Goal: Use online tool/utility: Utilize a website feature to perform a specific function

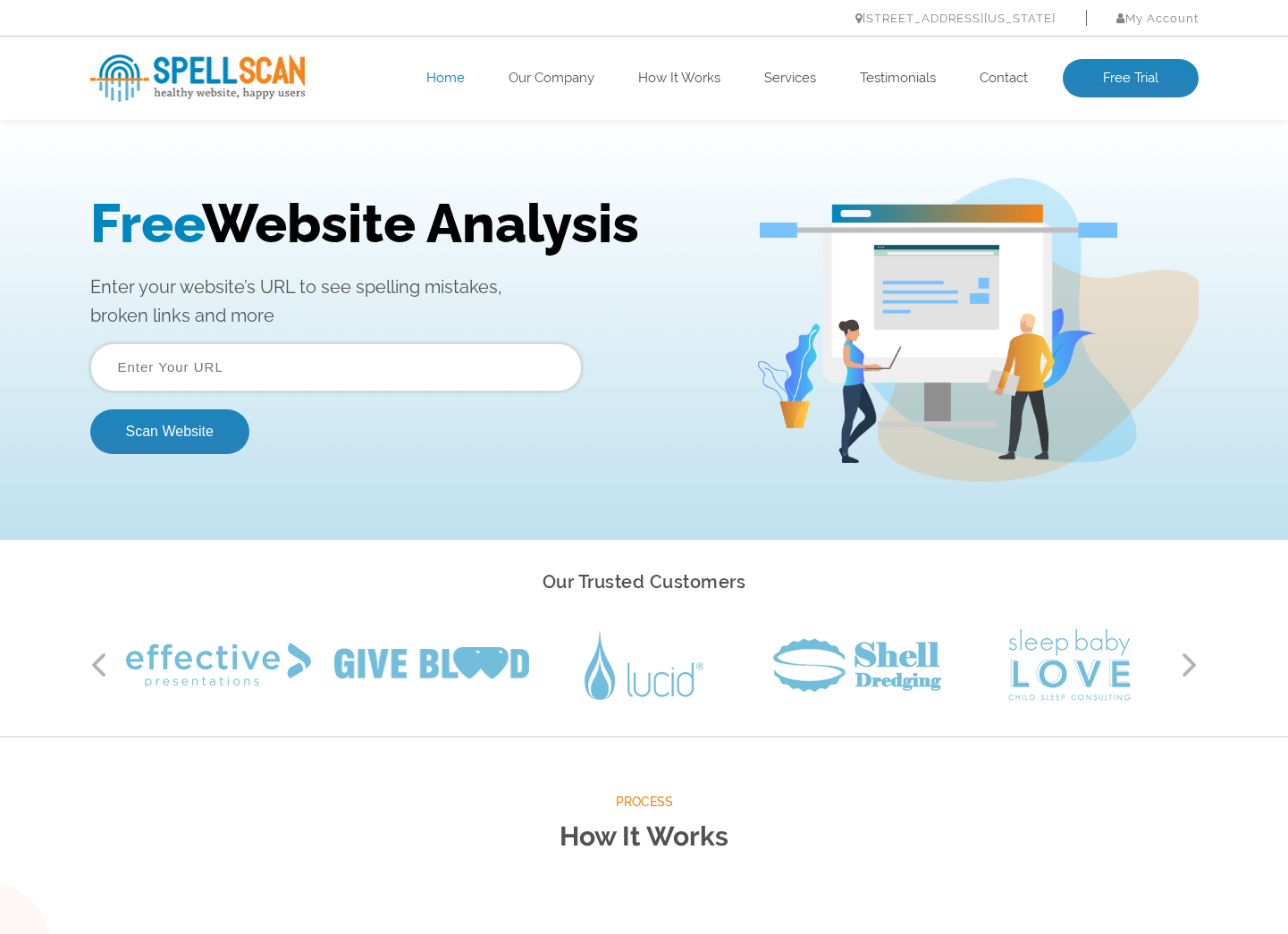
click at [293, 367] on input "text" at bounding box center [336, 367] width 492 height 48
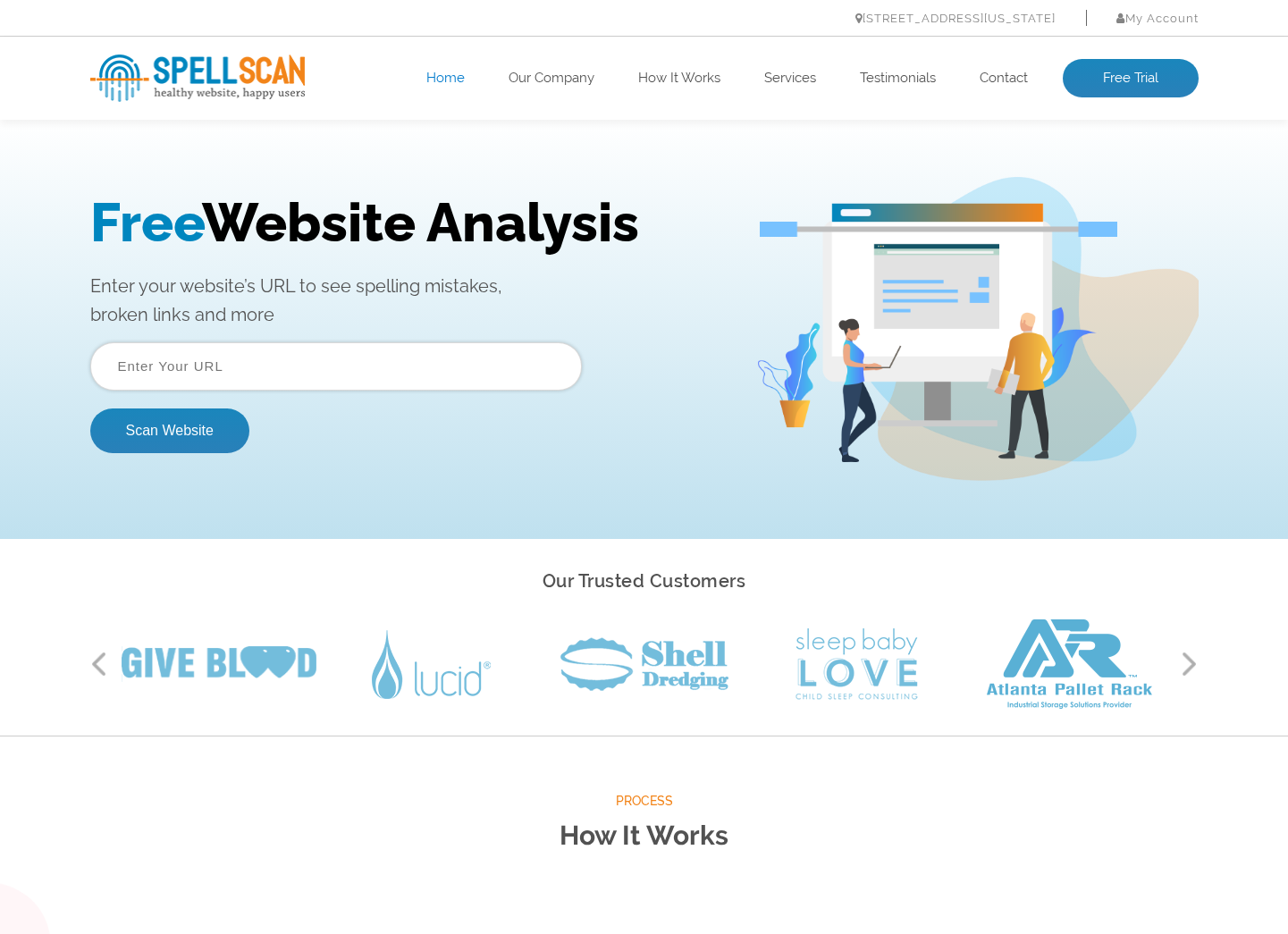
scroll to position [2, 0]
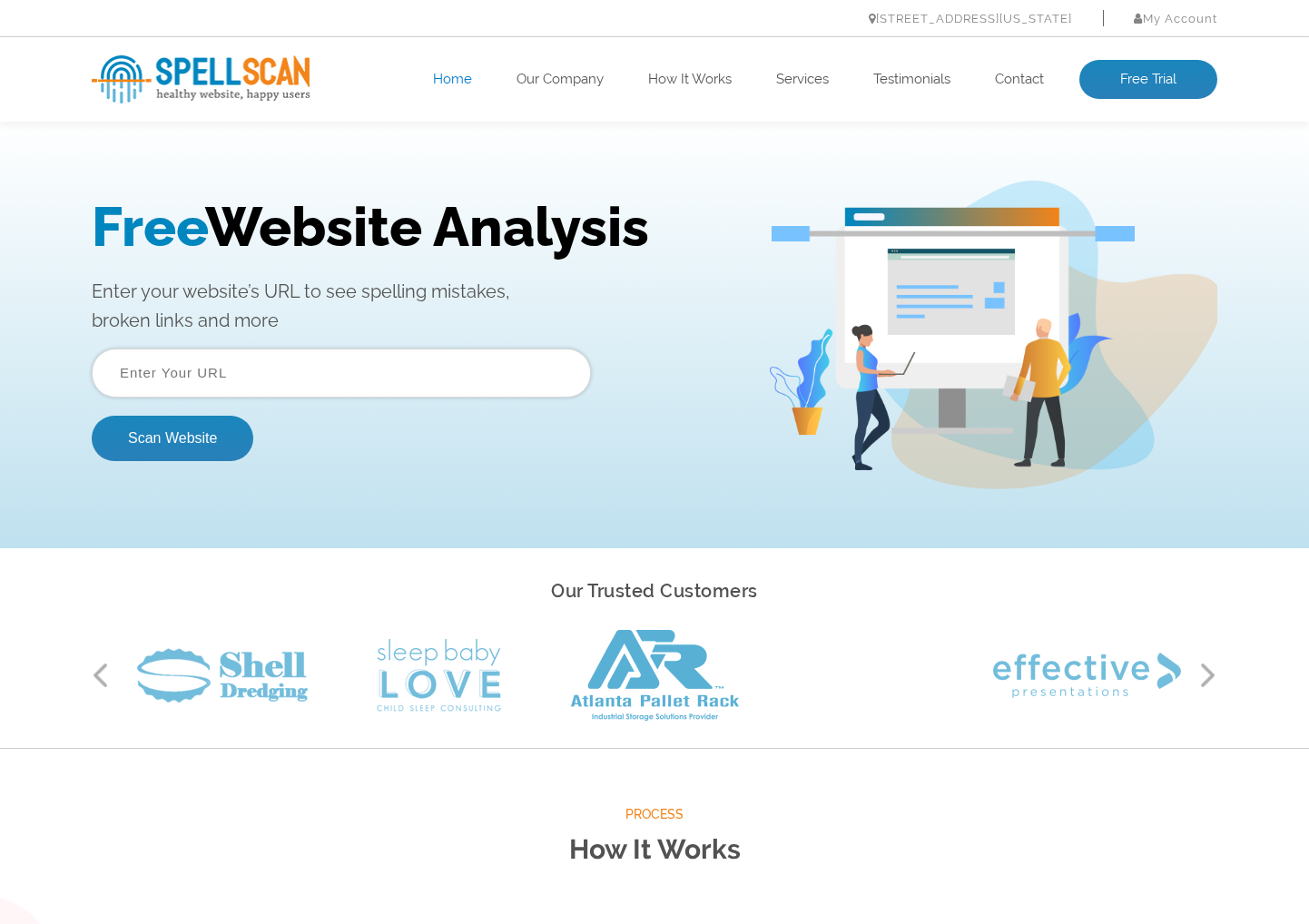
click at [268, 375] on input "text" at bounding box center [342, 372] width 499 height 49
paste input "[URL][DOMAIN_NAME]"
type input "[URL][DOMAIN_NAME]"
click at [176, 435] on button "Scan Website" at bounding box center [173, 438] width 161 height 45
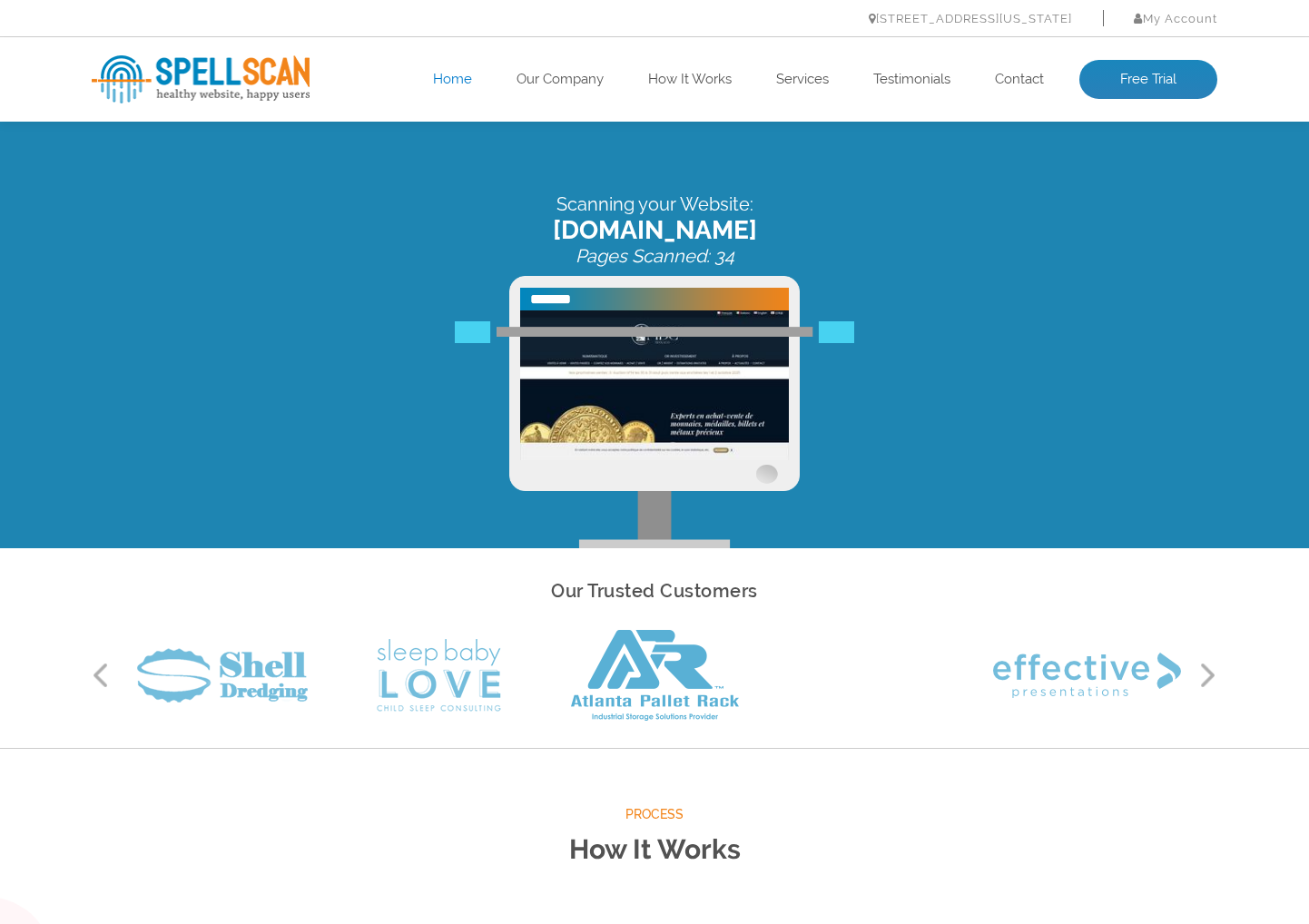
scroll to position [0, 1]
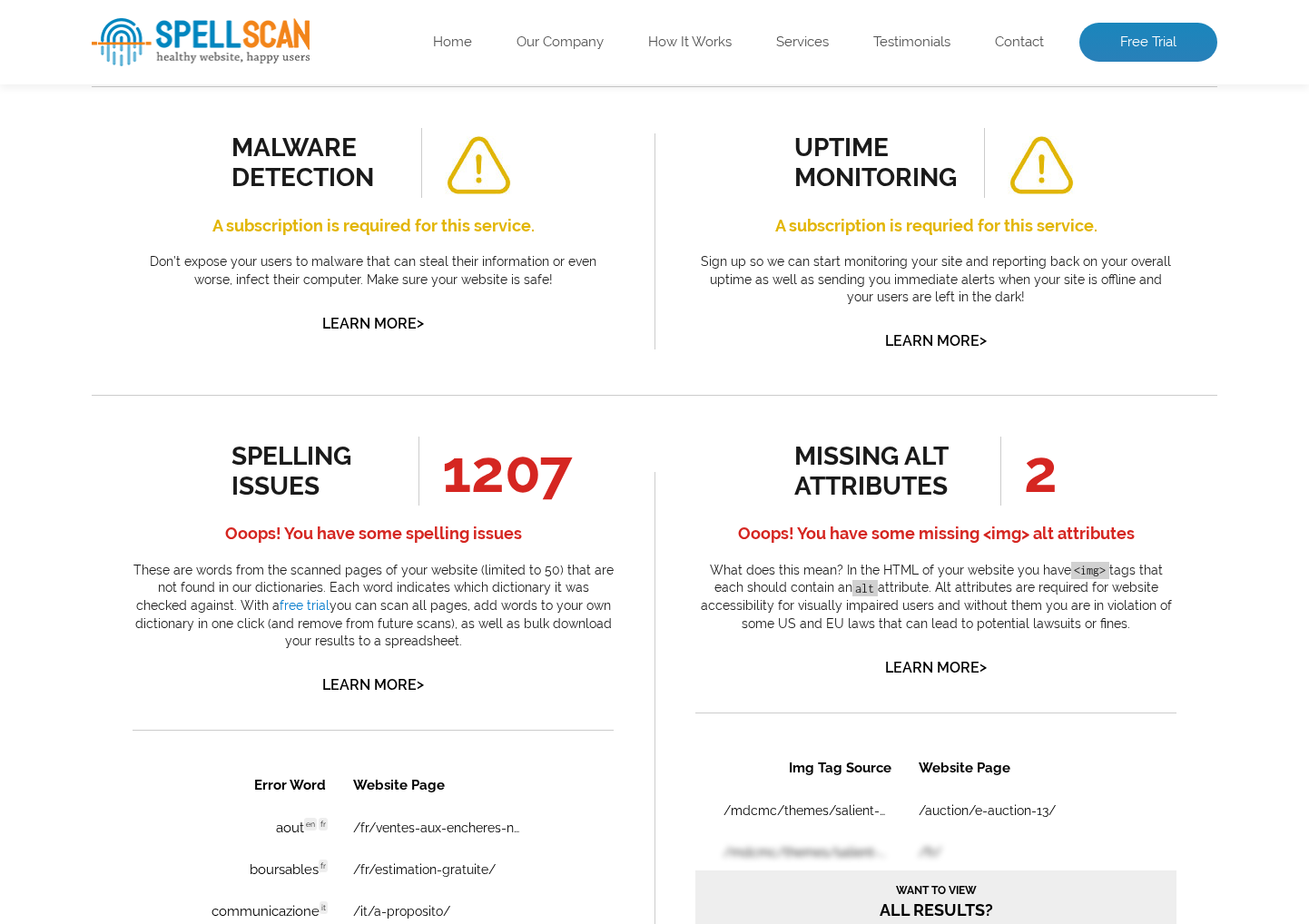
scroll to position [663, 0]
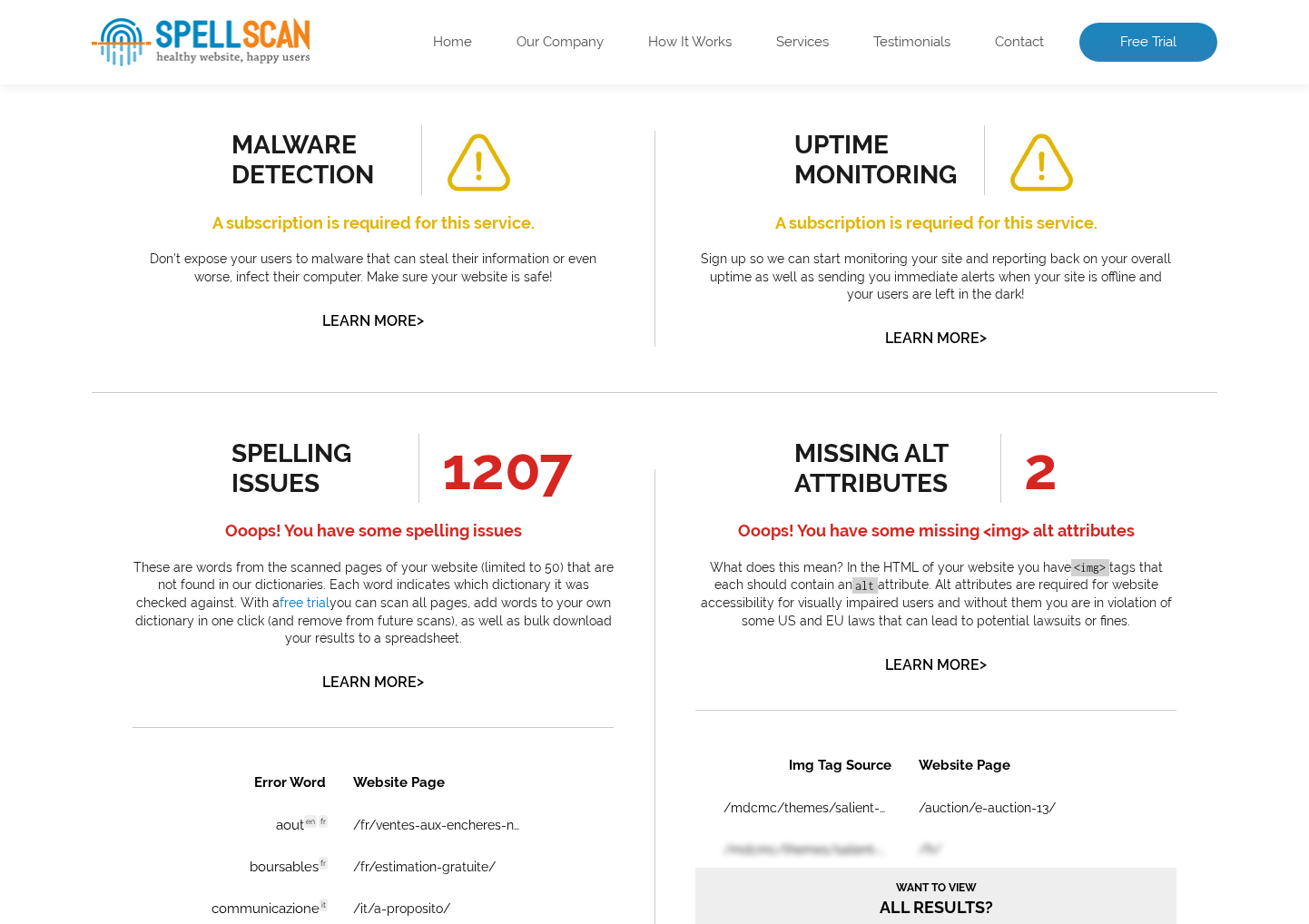
click at [409, 674] on link "Learn More >" at bounding box center [373, 682] width 101 height 17
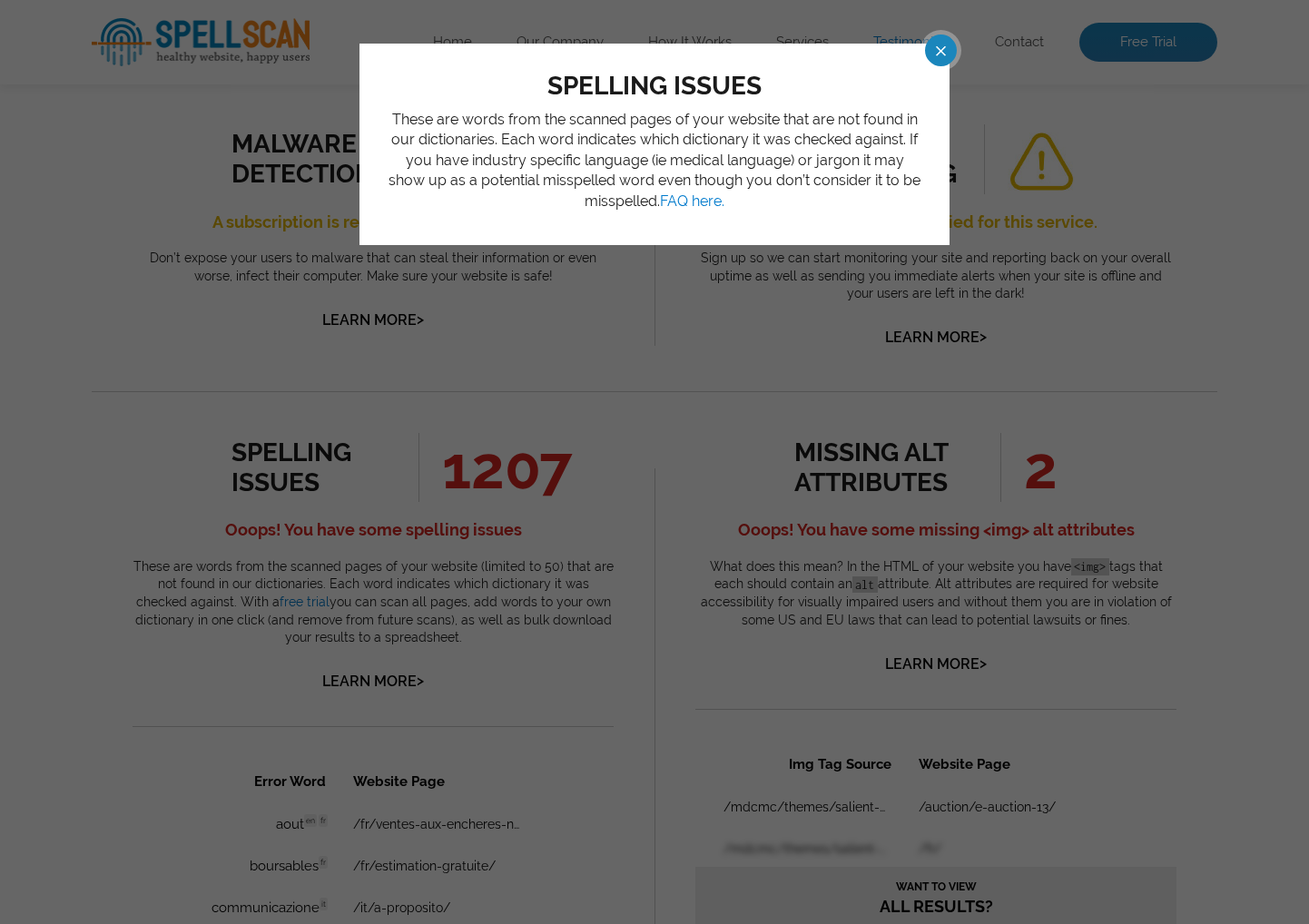
click at [940, 50] on span at bounding box center [924, 51] width 32 height 32
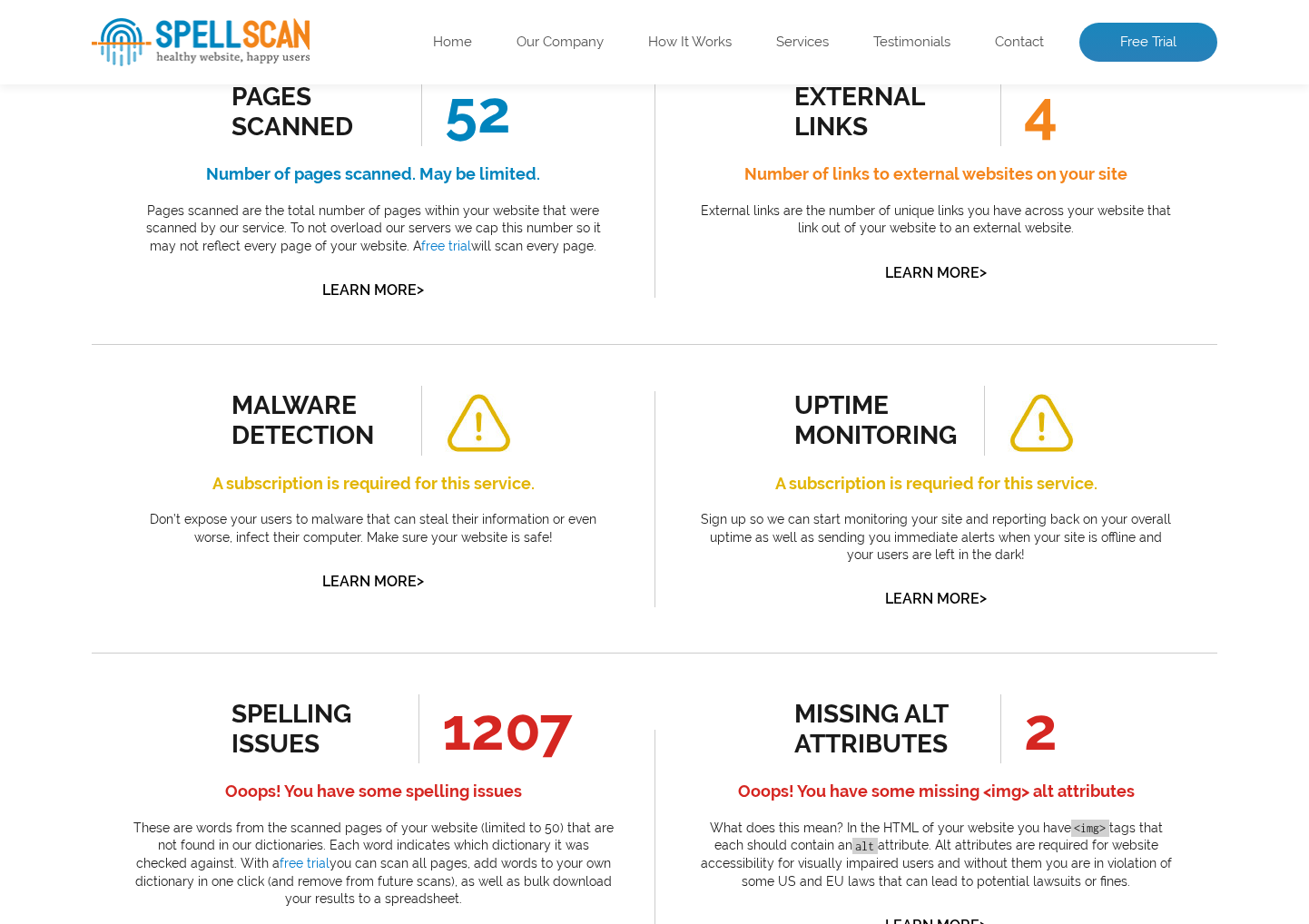
scroll to position [429, 0]
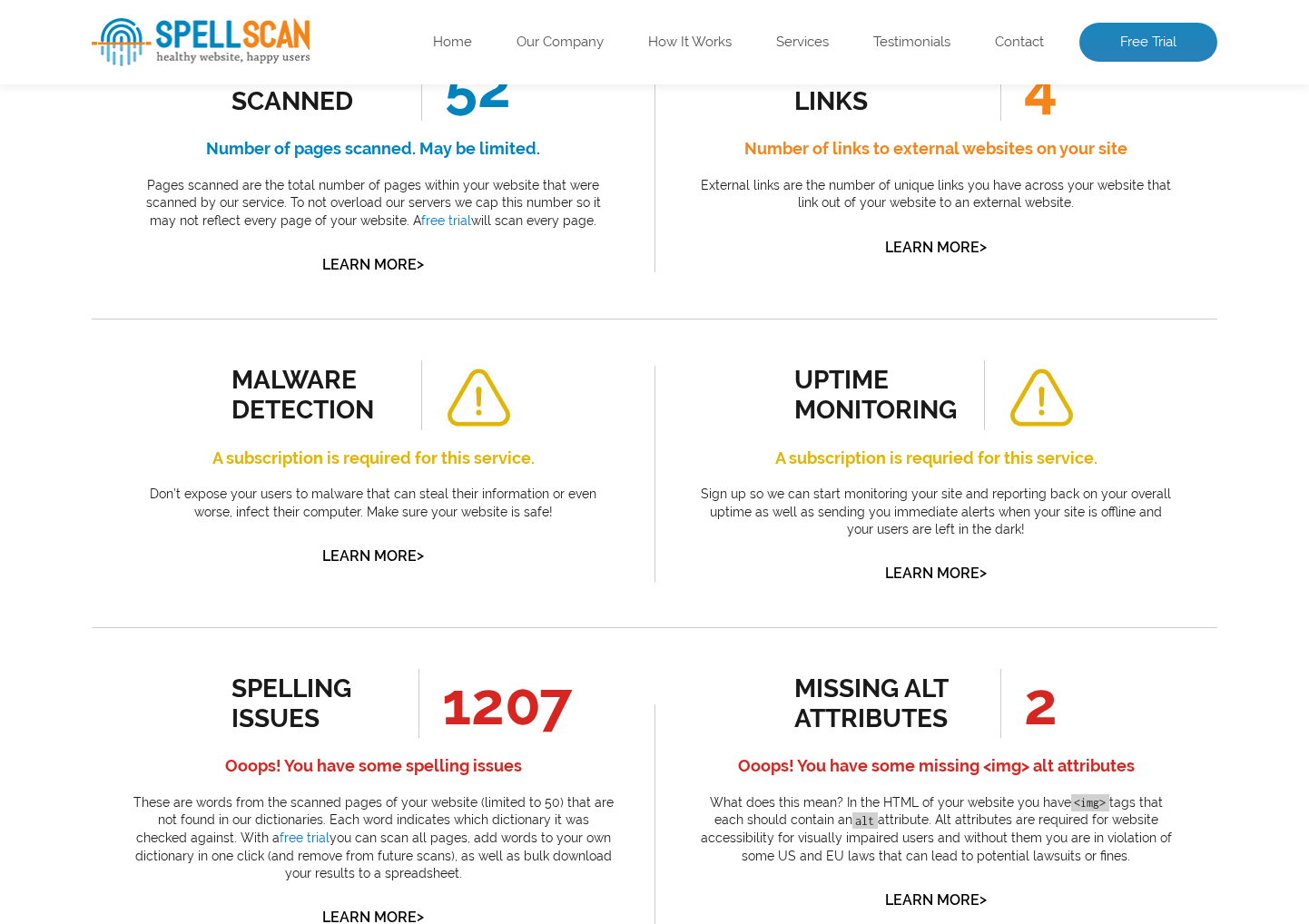
click at [294, 686] on div "spelling issues" at bounding box center [313, 704] width 164 height 60
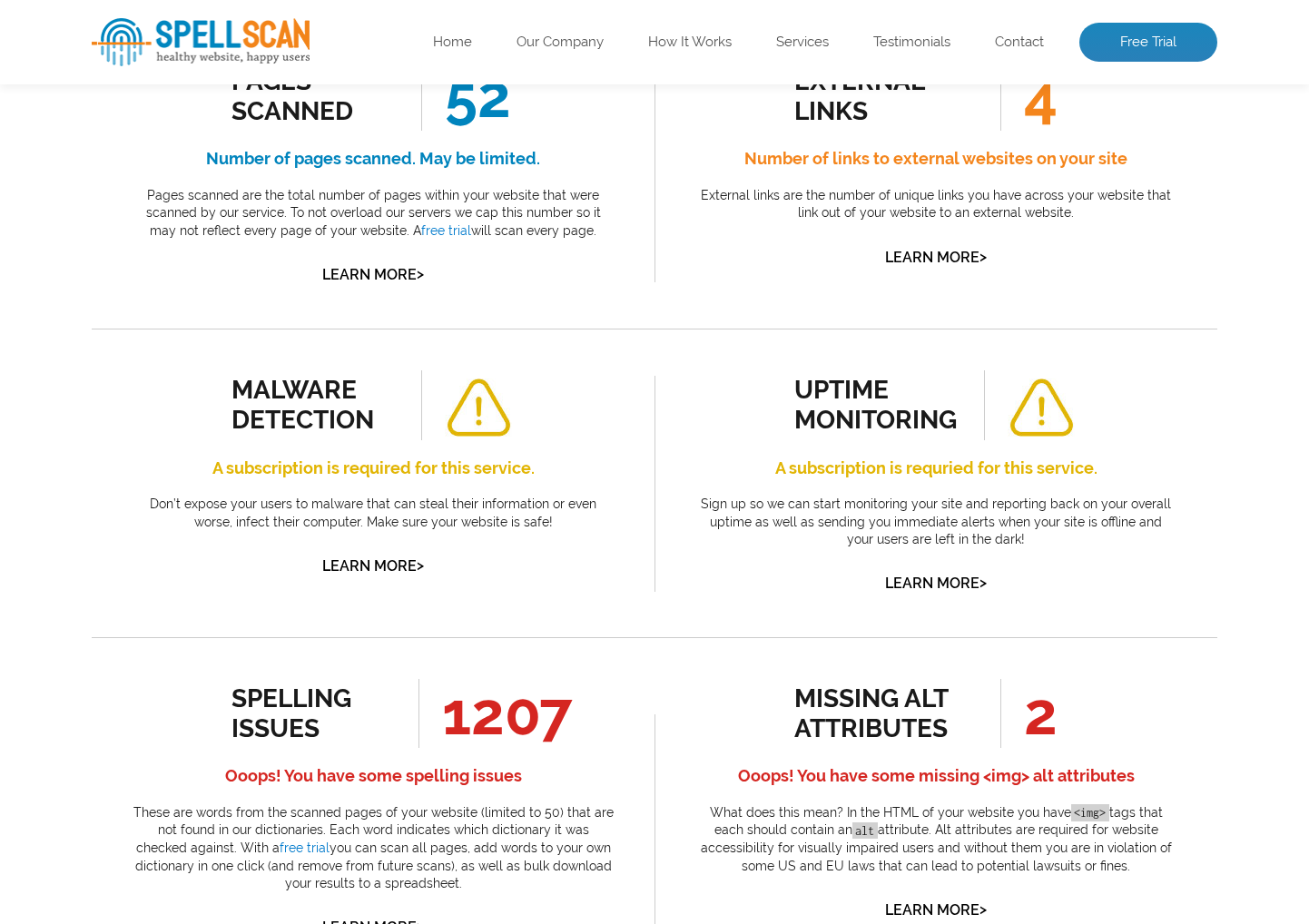
scroll to position [418, 0]
click at [303, 712] on div "spelling issues" at bounding box center [313, 713] width 164 height 60
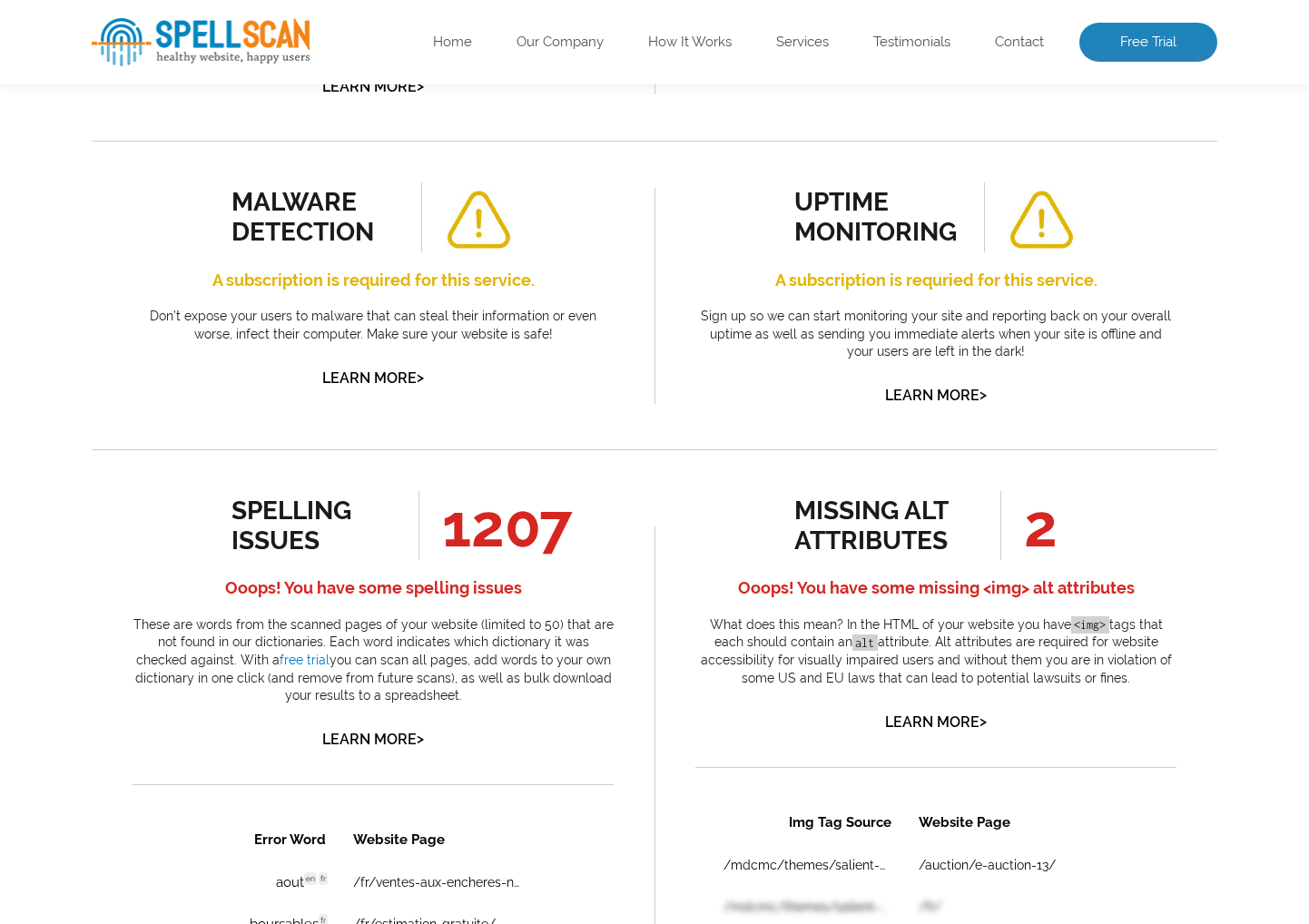
scroll to position [610, 0]
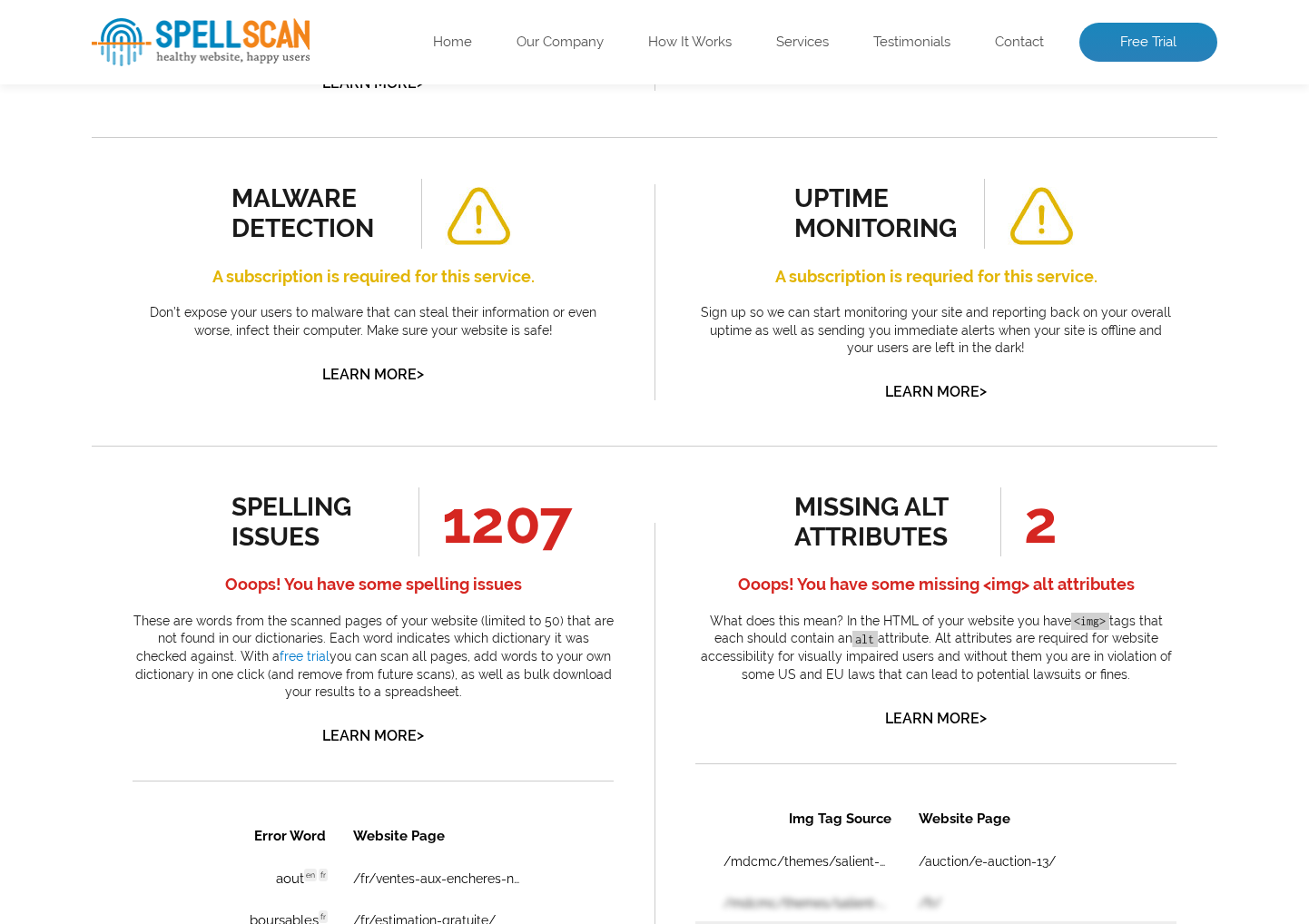
click at [372, 727] on link "Learn More >" at bounding box center [373, 735] width 101 height 17
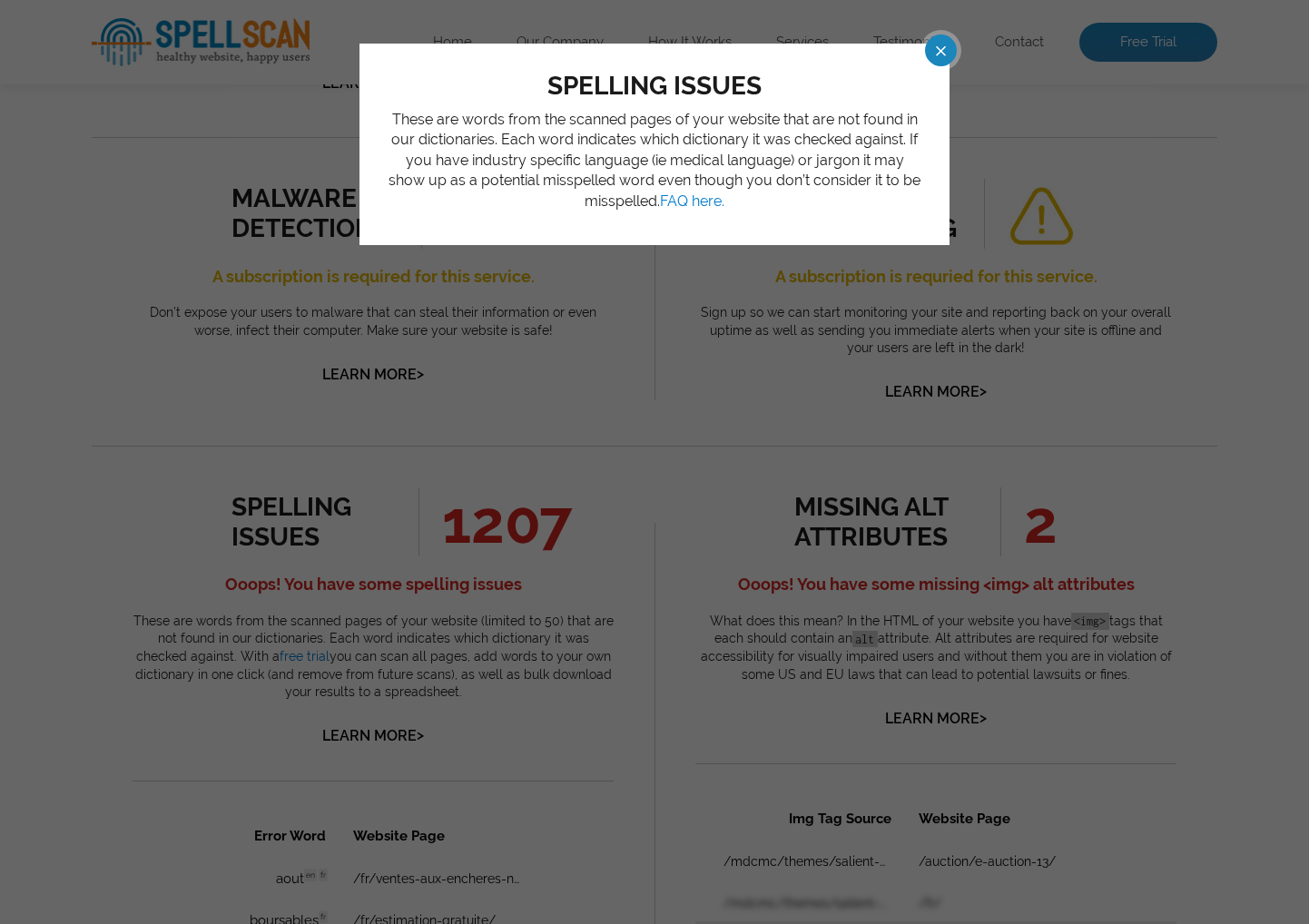
click at [936, 50] on span at bounding box center [924, 51] width 32 height 32
